Goal: Information Seeking & Learning: Check status

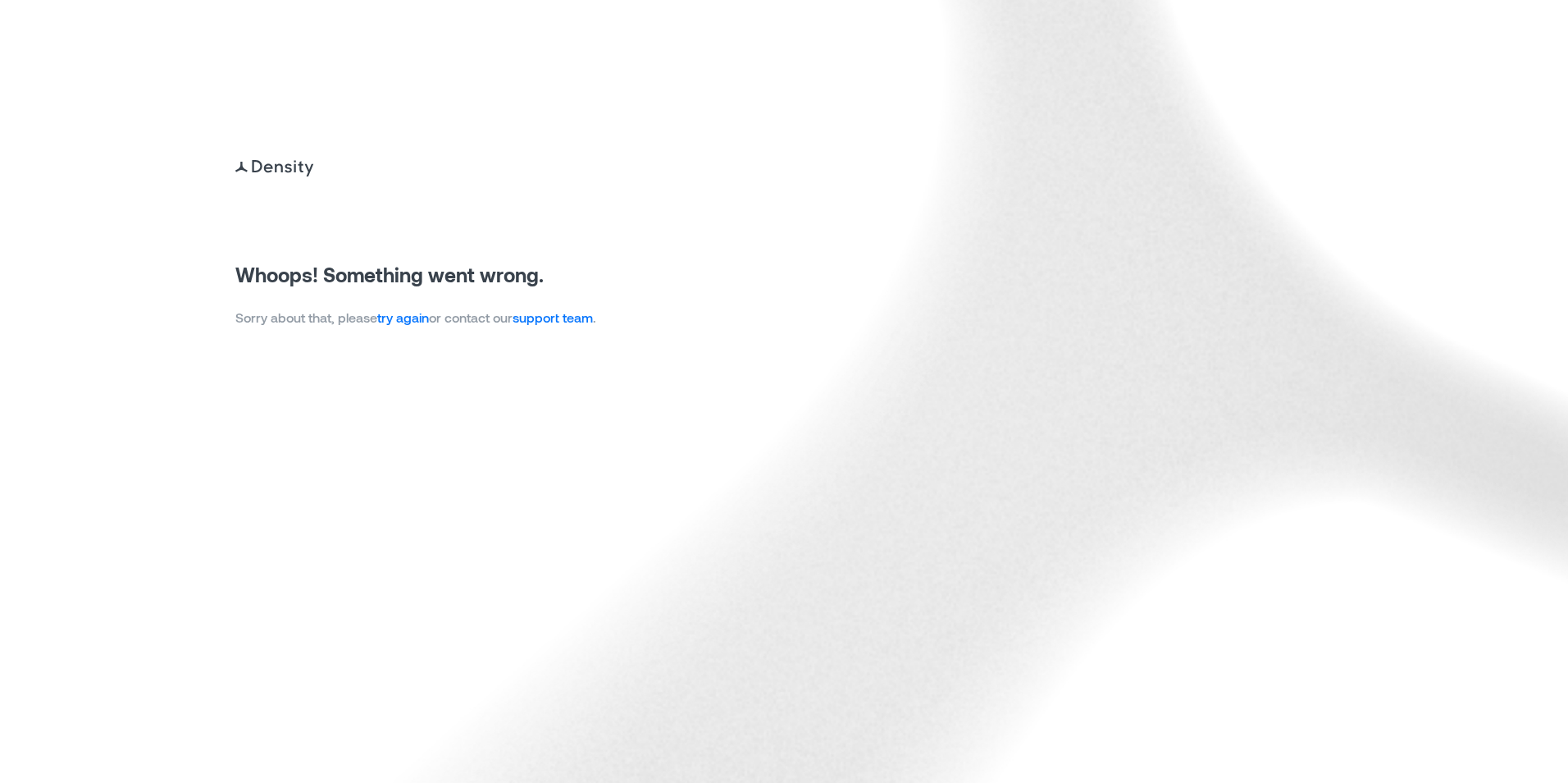
click at [414, 317] on link "try again" at bounding box center [404, 317] width 52 height 16
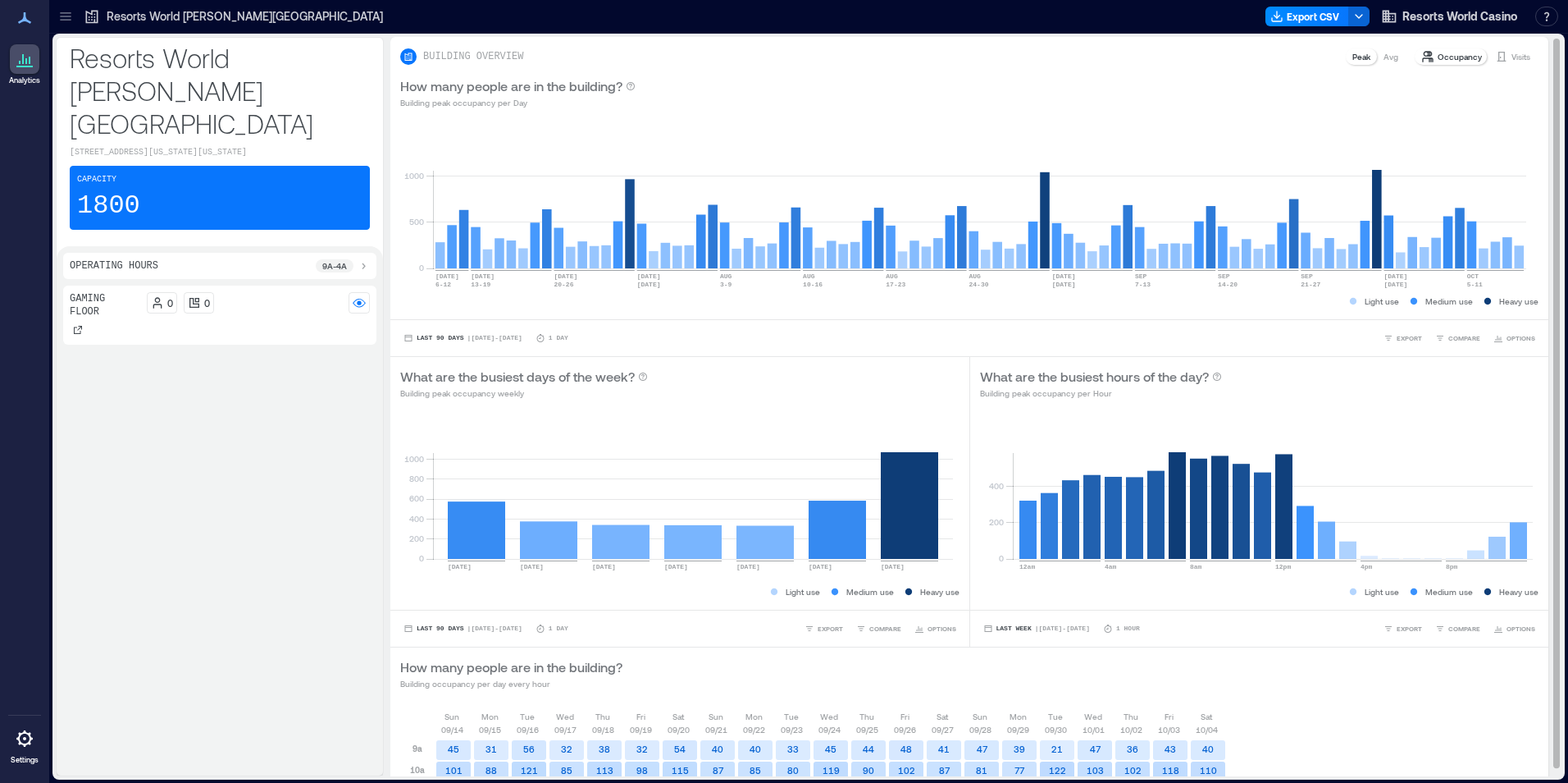
click at [1503, 46] on div "BUILDING OVERVIEW Peak Avg Occupancy Visits" at bounding box center [969, 51] width 1159 height 29
click at [1512, 59] on p "Visits" at bounding box center [1521, 57] width 18 height 13
